Goal: Task Accomplishment & Management: Manage account settings

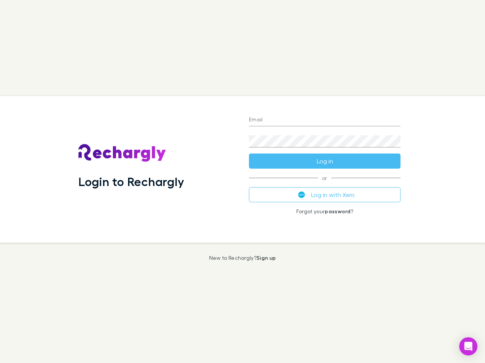
click at [242, 182] on div "Login to Rechargly" at bounding box center [157, 169] width 170 height 147
click at [324, 120] on input "Email" at bounding box center [324, 120] width 151 height 12
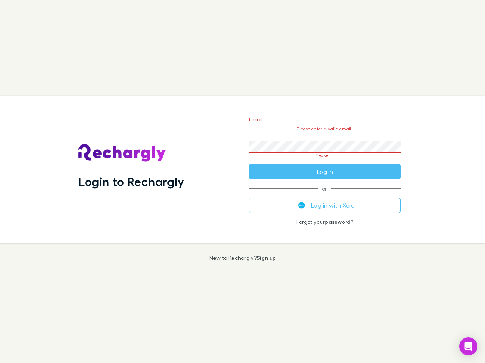
click at [324, 161] on form "Email Please enter a valid email. Password Please fill Log in" at bounding box center [324, 143] width 151 height 71
click at [324, 195] on div "Email Please enter a valid email. Password Please fill Log in or Log in with Xe…" at bounding box center [325, 169] width 164 height 147
click at [468, 347] on icon "Open Intercom Messenger" at bounding box center [468, 346] width 8 height 9
